Goal: Find contact information: Find contact information

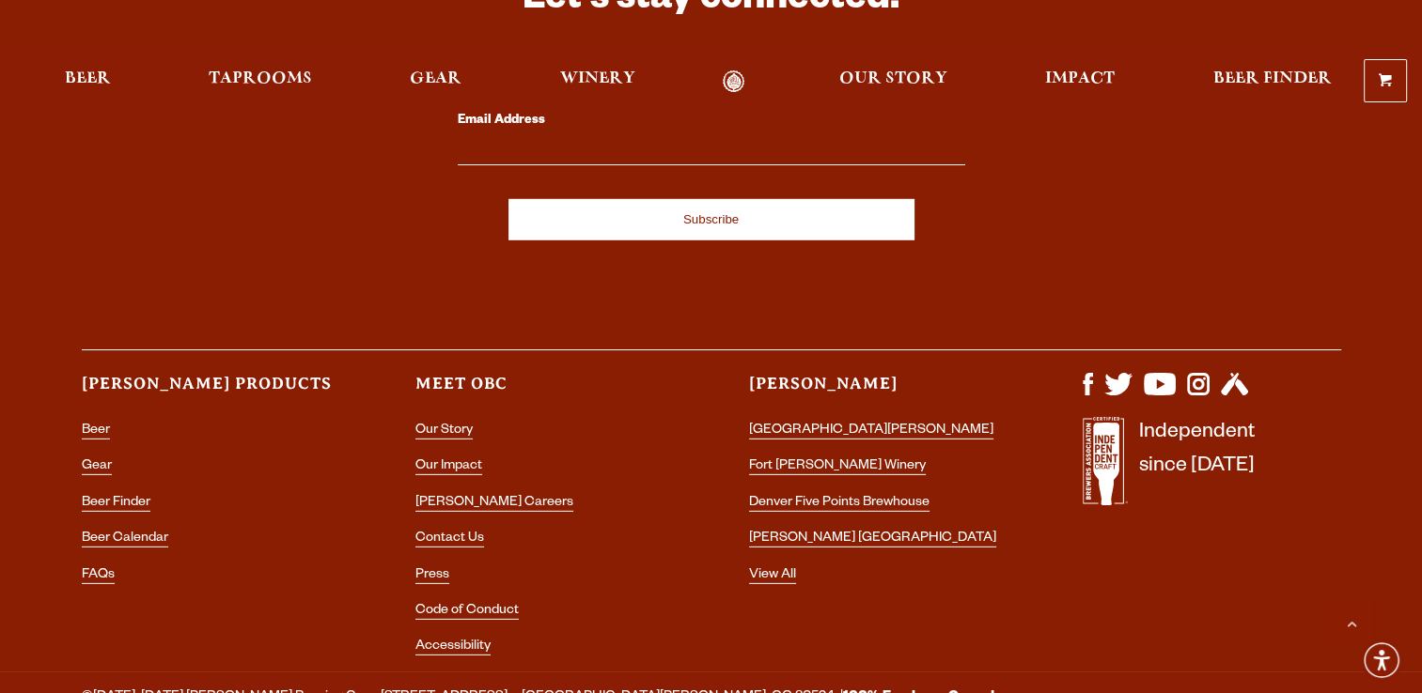
scroll to position [5563, 0]
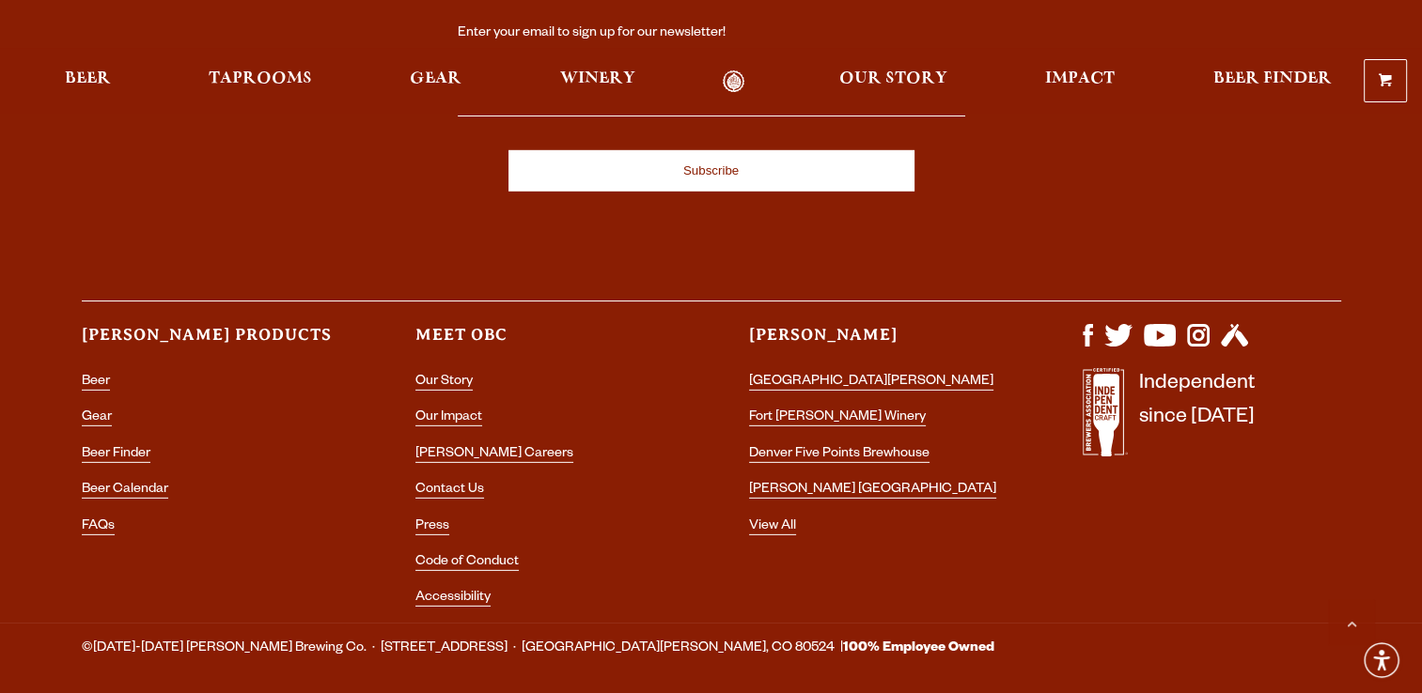
click at [451, 478] on li "Contact Us" at bounding box center [544, 490] width 258 height 24
click at [451, 483] on link "Contact Us" at bounding box center [449, 491] width 69 height 17
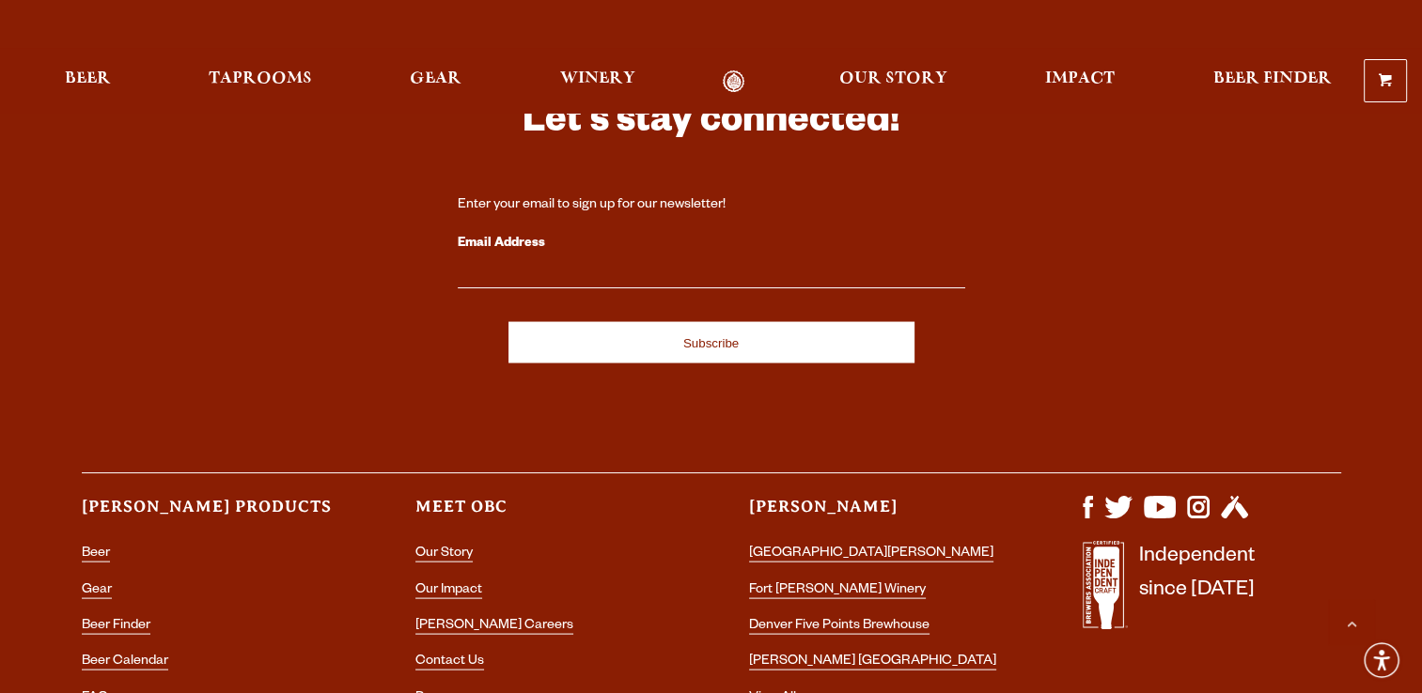
scroll to position [3744, 0]
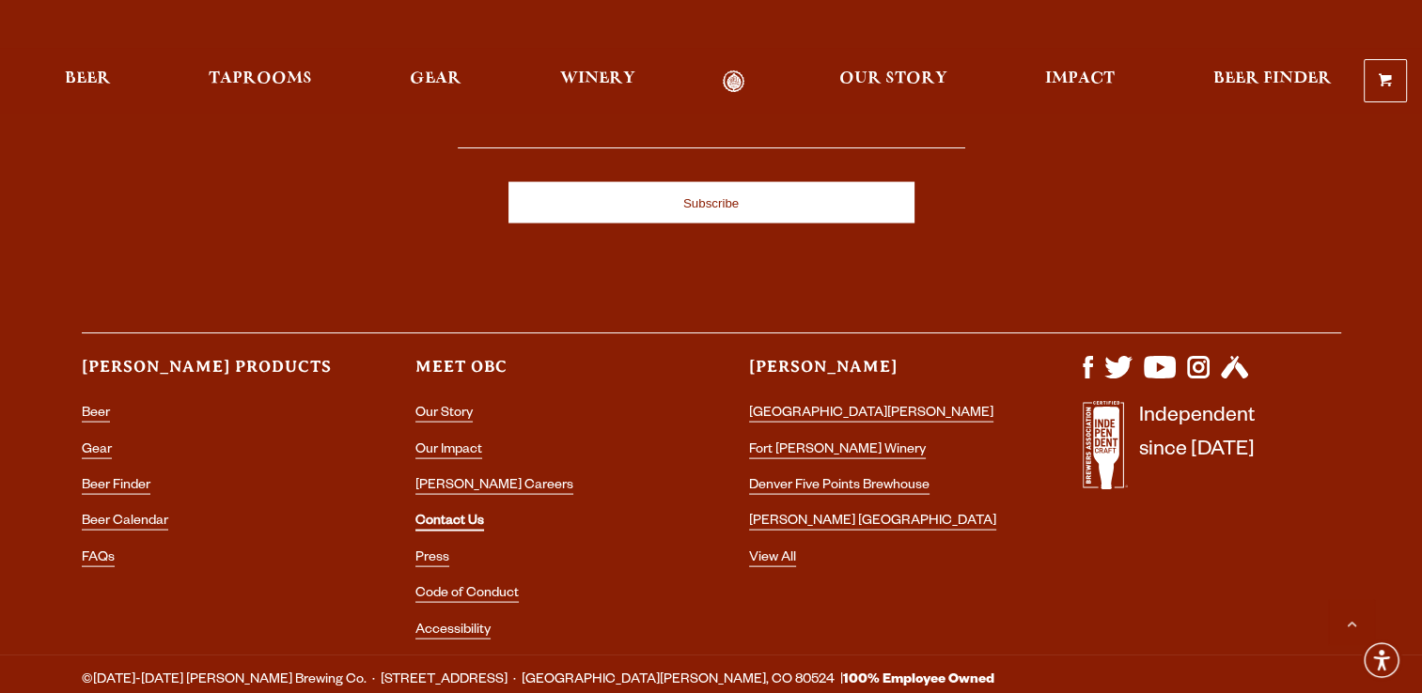
click at [461, 515] on link "Contact Us" at bounding box center [449, 523] width 69 height 17
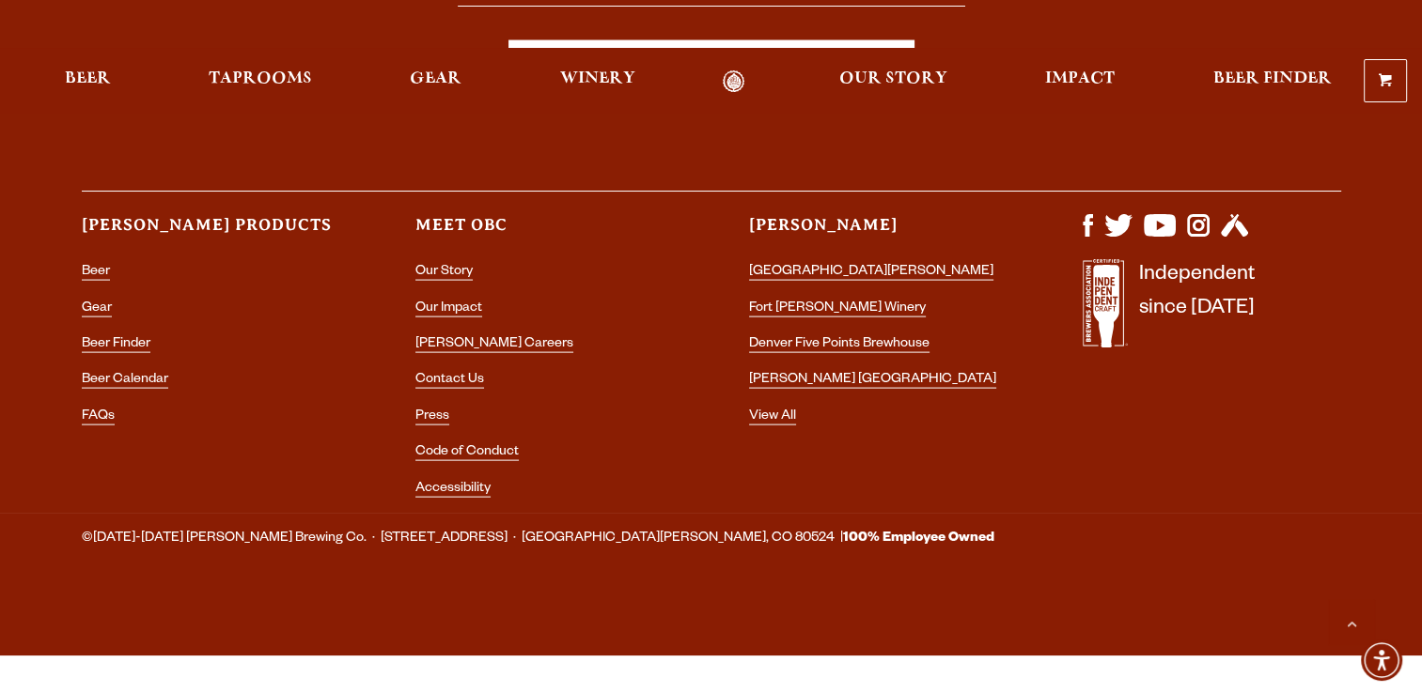
scroll to position [3744, 0]
